Goal: Task Accomplishment & Management: Complete application form

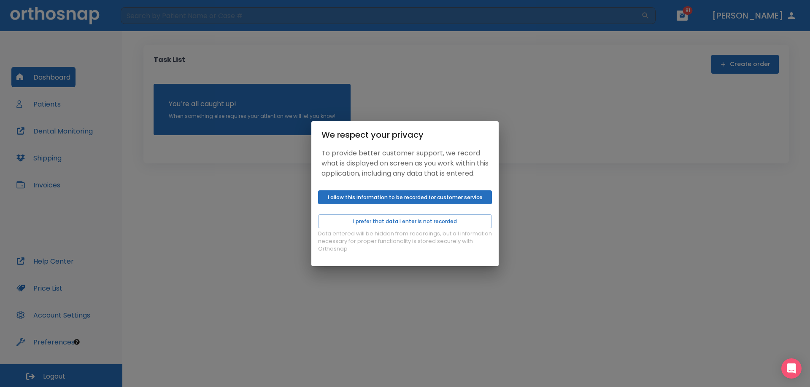
click at [388, 201] on button "I allow this information to be recorded for customer service" at bounding box center [405, 198] width 174 height 14
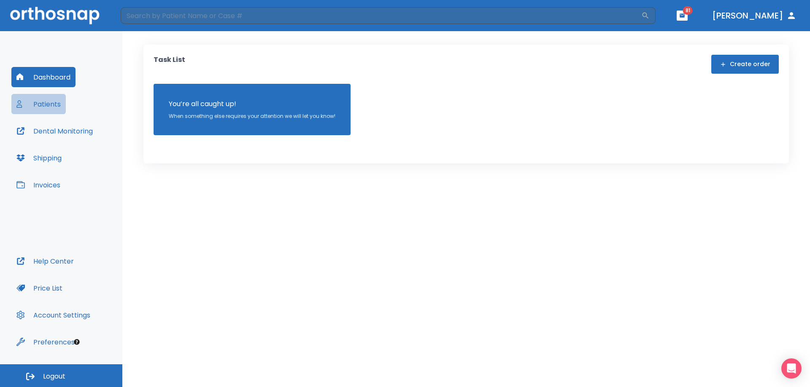
click at [59, 106] on button "Patients" at bounding box center [38, 104] width 54 height 20
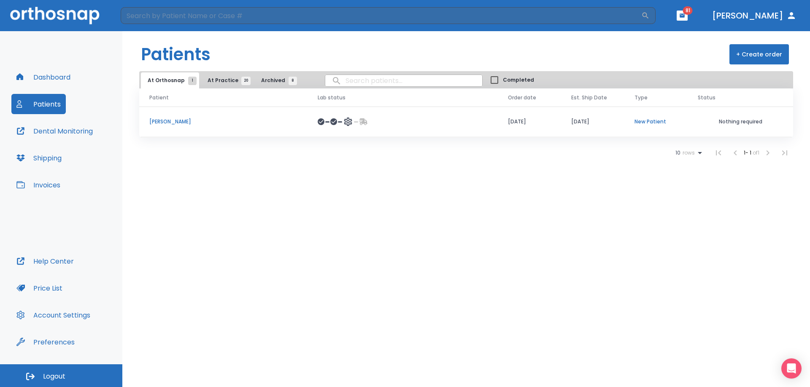
click at [242, 78] on span "20" at bounding box center [245, 81] width 9 height 8
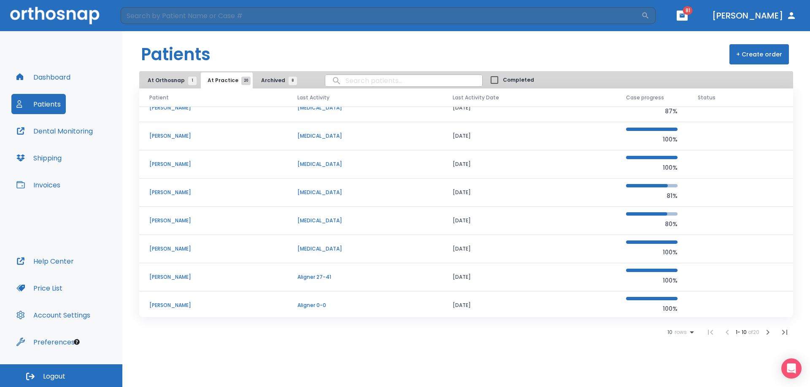
scroll to position [72, 0]
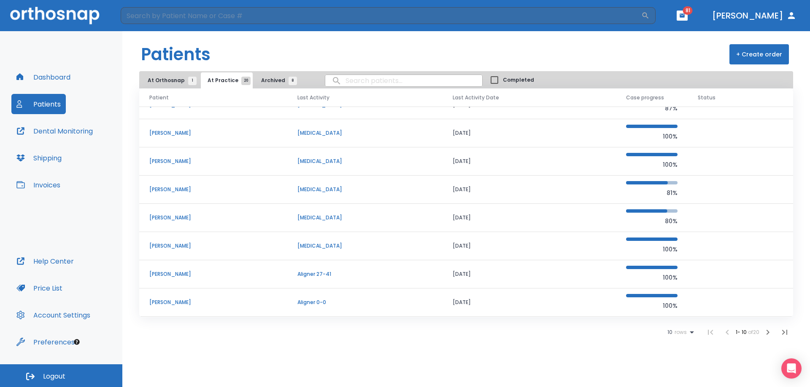
click at [686, 332] on icon at bounding box center [691, 333] width 10 height 10
click at [675, 367] on p "100" at bounding box center [676, 367] width 8 height 8
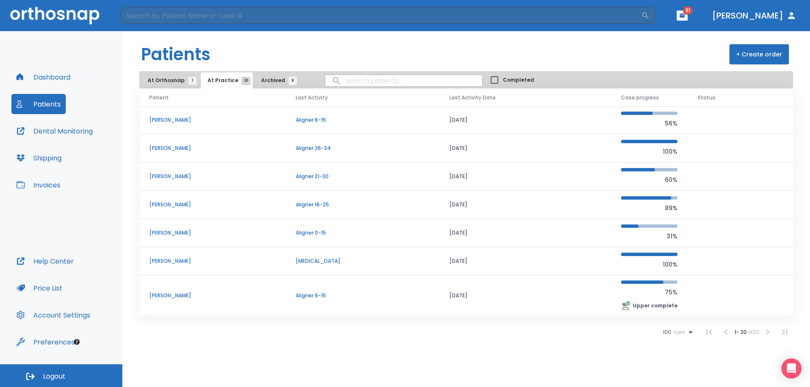
scroll to position [337, 0]
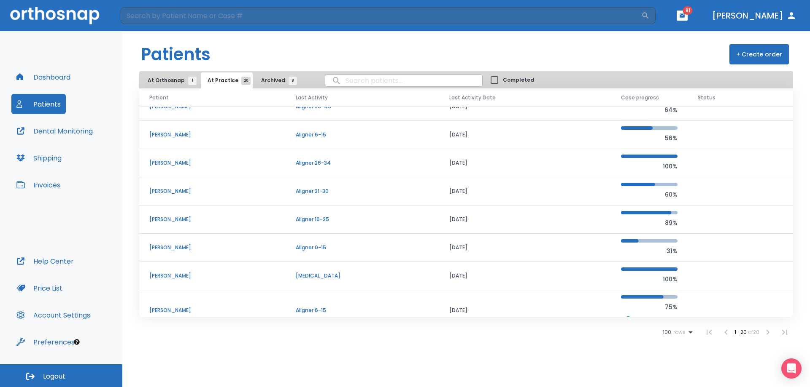
click at [175, 161] on p "[PERSON_NAME]" at bounding box center [212, 163] width 126 height 8
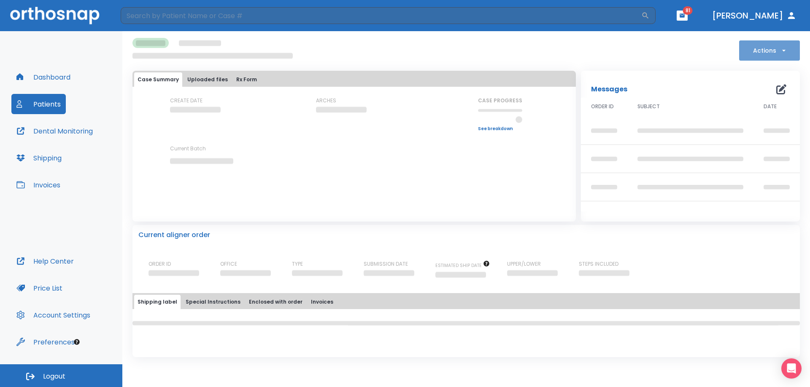
click at [772, 55] on button "Actions" at bounding box center [769, 50] width 61 height 20
click at [717, 53] on div at bounding box center [405, 193] width 810 height 387
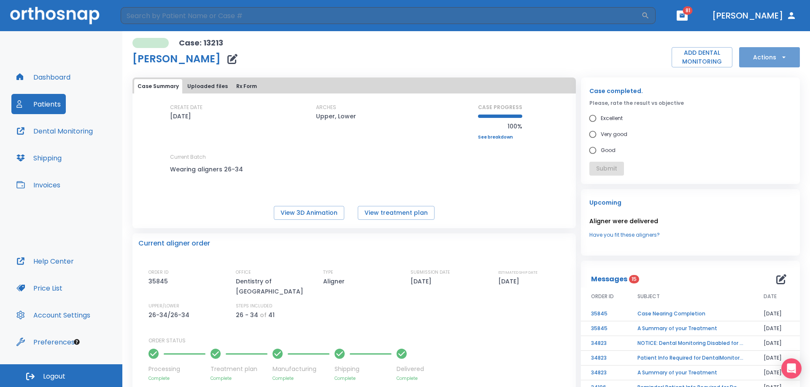
click at [759, 52] on button "Actions" at bounding box center [769, 57] width 61 height 20
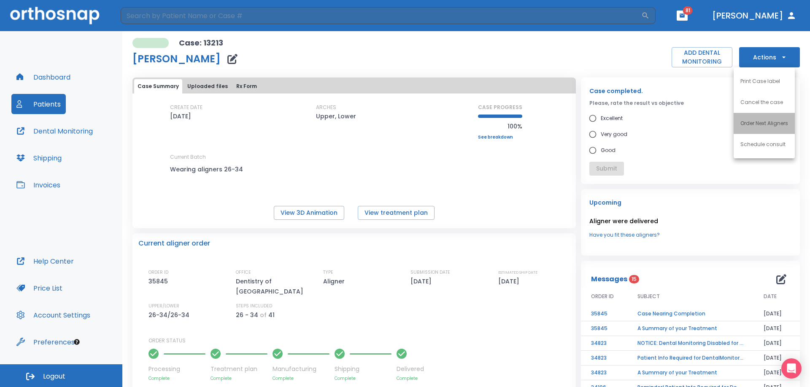
click at [775, 129] on li "Order Next Aligners" at bounding box center [763, 123] width 61 height 21
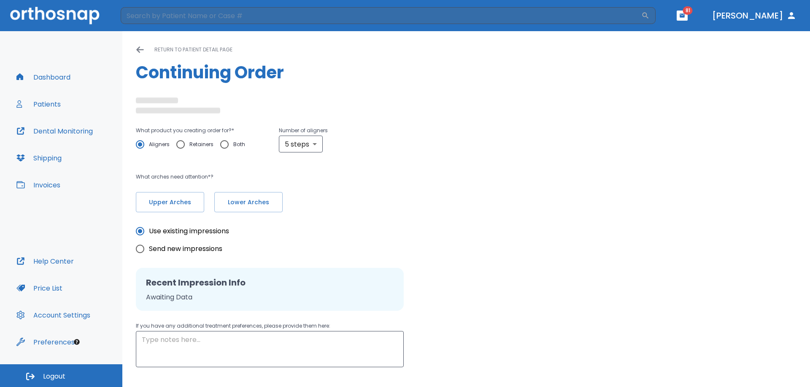
radio input "false"
radio input "true"
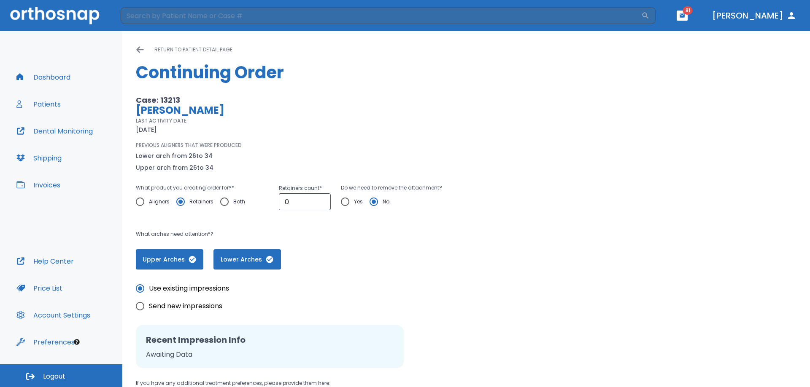
click at [50, 77] on button "Dashboard" at bounding box center [43, 77] width 64 height 20
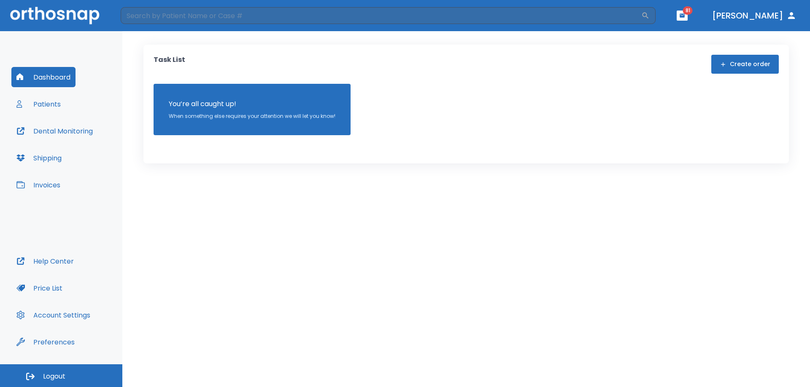
click at [43, 95] on button "Patients" at bounding box center [38, 104] width 54 height 20
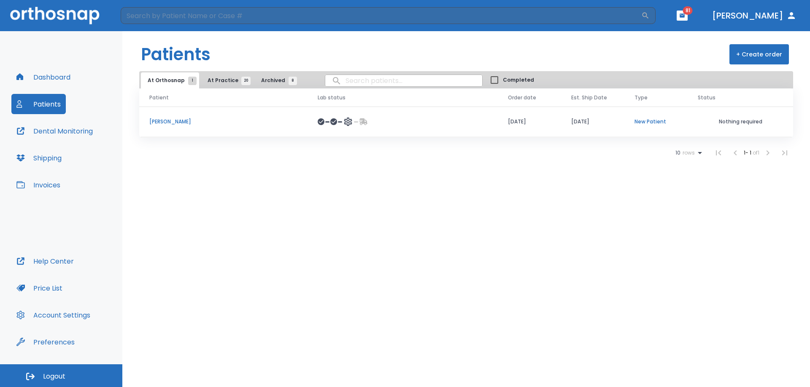
click at [242, 80] on span "20" at bounding box center [245, 81] width 9 height 8
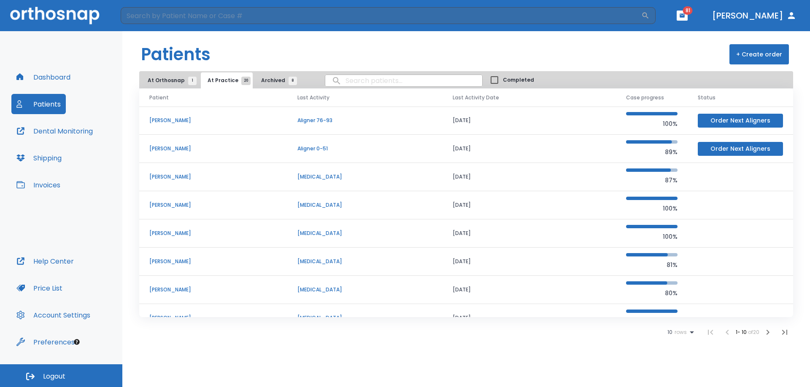
click at [681, 332] on span "rows" at bounding box center [679, 333] width 14 height 6
click at [675, 346] on p "25" at bounding box center [675, 346] width 6 height 8
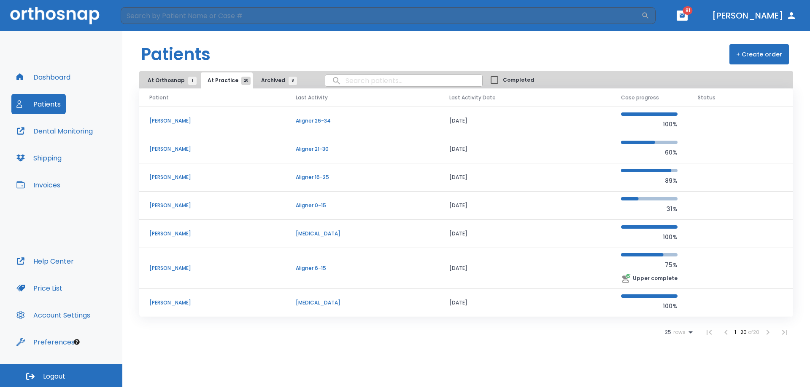
scroll to position [380, 0]
click at [221, 121] on p "[PERSON_NAME]" at bounding box center [212, 121] width 126 height 8
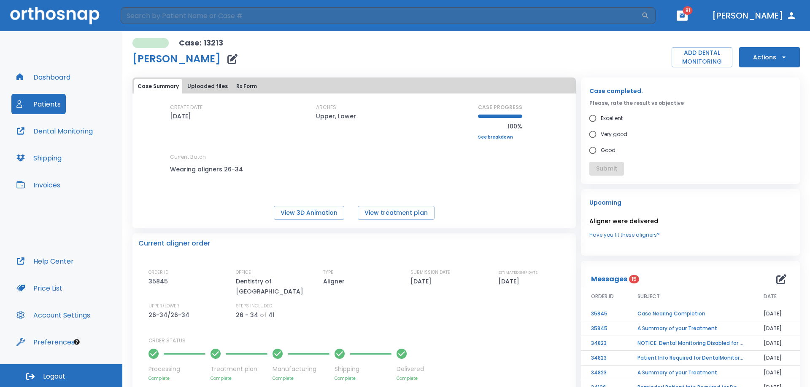
click at [759, 58] on button "Actions" at bounding box center [769, 57] width 61 height 20
click at [754, 129] on li "Order Next Aligners" at bounding box center [763, 123] width 61 height 21
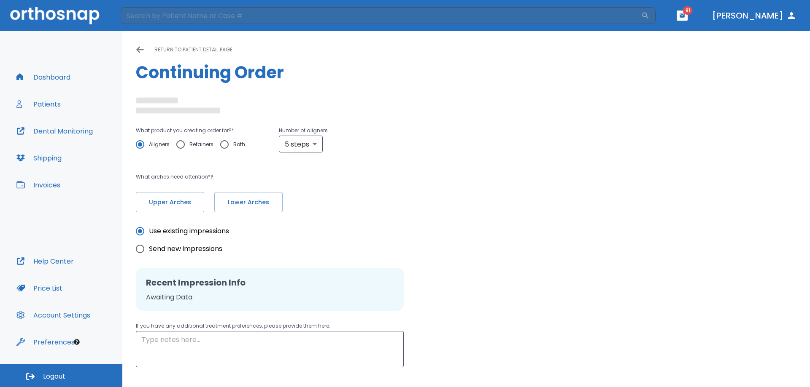
radio input "false"
radio input "true"
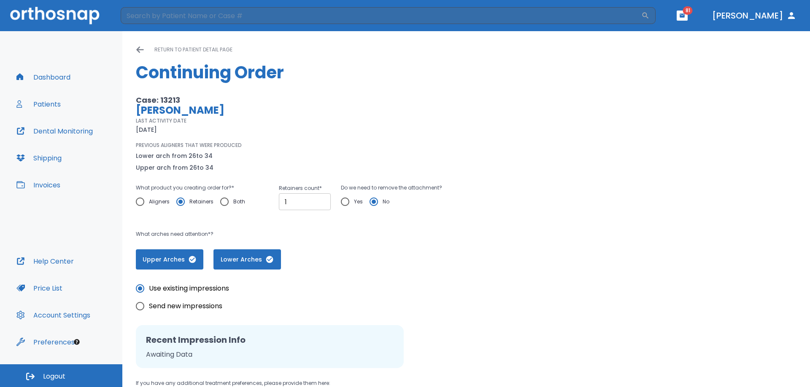
type input "1"
click at [320, 199] on input "1" at bounding box center [305, 202] width 52 height 17
click at [342, 200] on input "Yes" at bounding box center [345, 202] width 18 height 18
radio input "true"
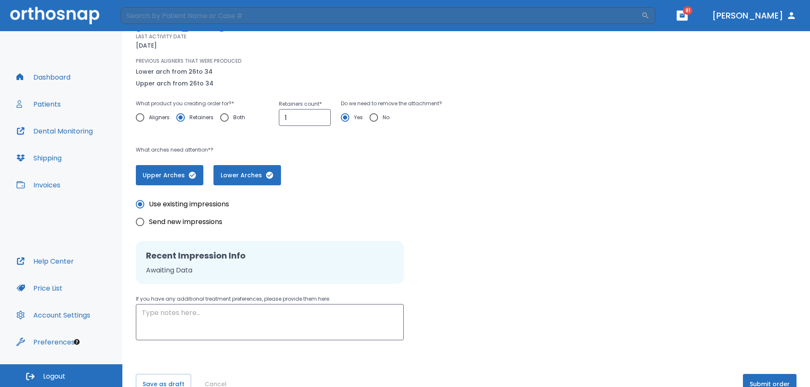
scroll to position [105, 0]
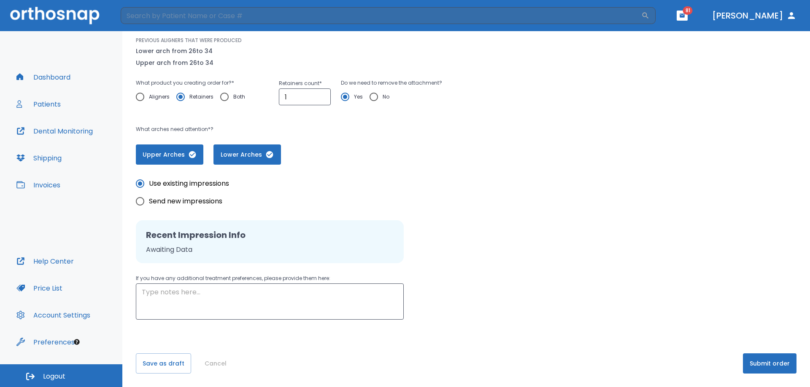
click at [777, 363] on button "Submit order" at bounding box center [769, 364] width 54 height 20
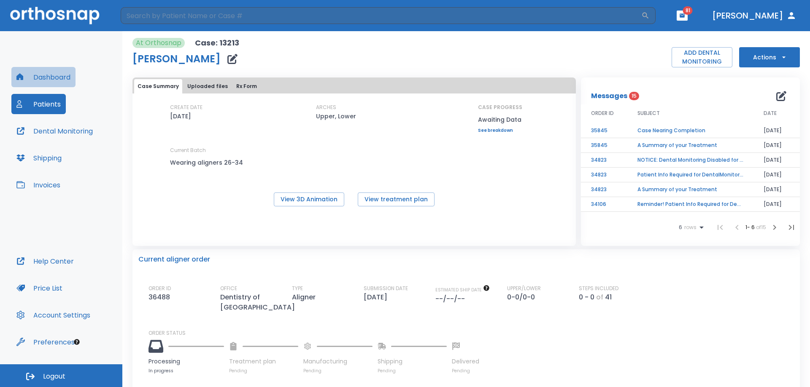
click at [54, 78] on button "Dashboard" at bounding box center [43, 77] width 64 height 20
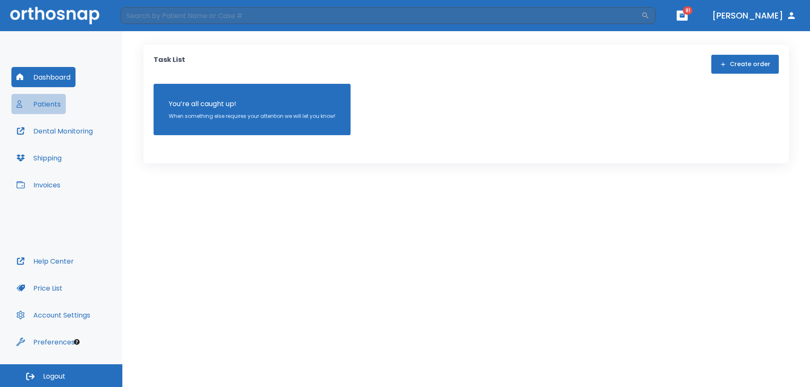
click at [57, 106] on button "Patients" at bounding box center [38, 104] width 54 height 20
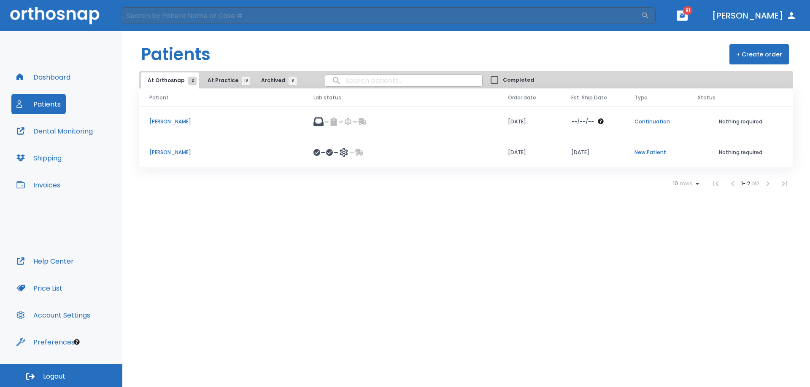
click at [216, 79] on span "At Practice 19" at bounding box center [226, 81] width 38 height 8
